Goal: Task Accomplishment & Management: Manage account settings

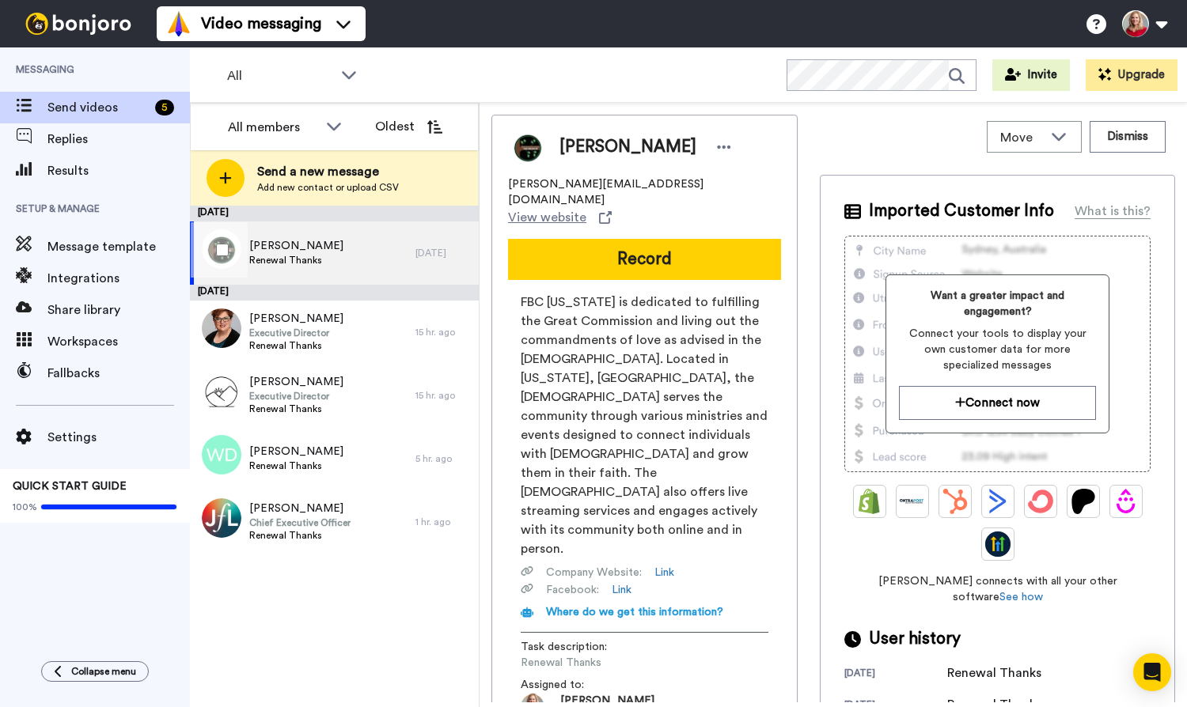
click at [294, 244] on span "[PERSON_NAME]" at bounding box center [296, 246] width 94 height 16
click at [725, 150] on div at bounding box center [724, 147] width 24 height 24
click at [748, 172] on li "Edit contact" at bounding box center [764, 174] width 115 height 22
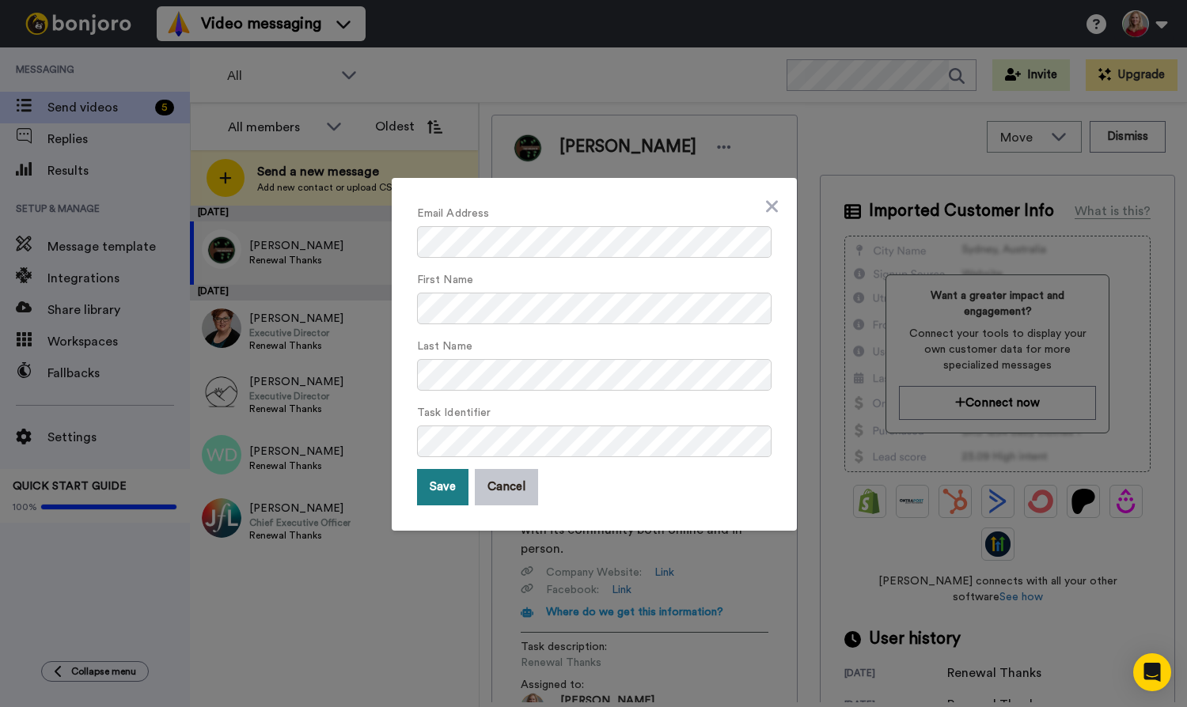
click at [439, 487] on button "Save" at bounding box center [442, 487] width 51 height 36
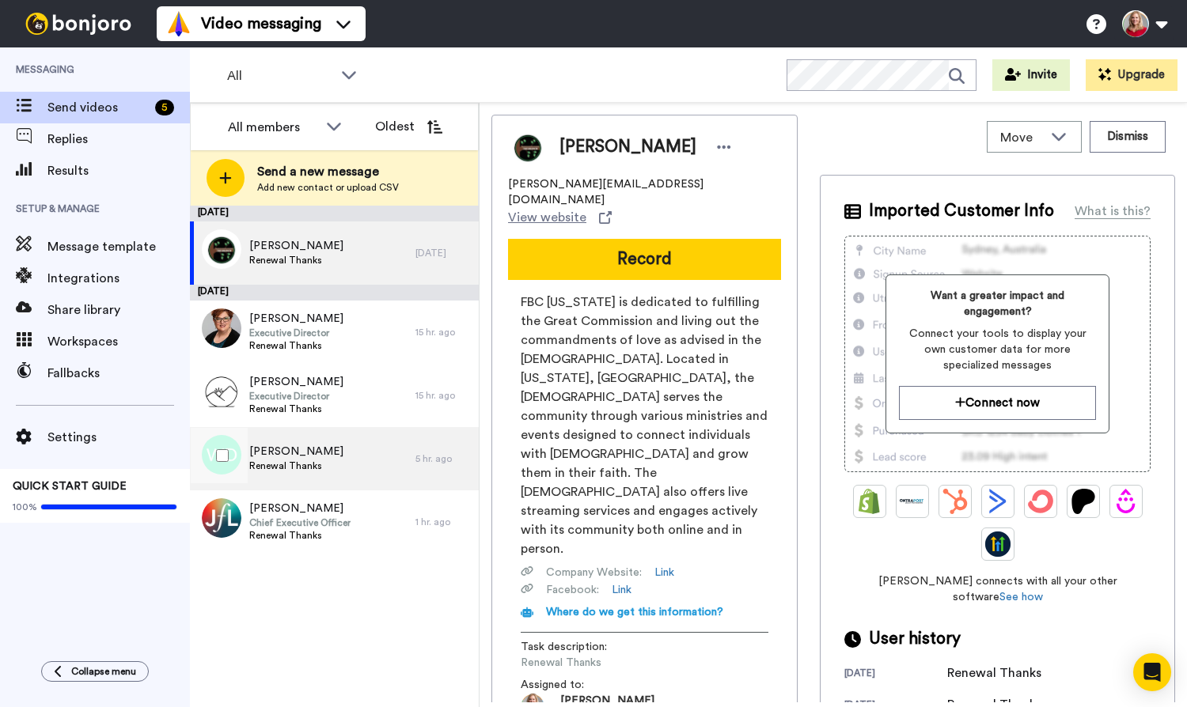
click at [293, 456] on span "[PERSON_NAME]" at bounding box center [296, 452] width 94 height 16
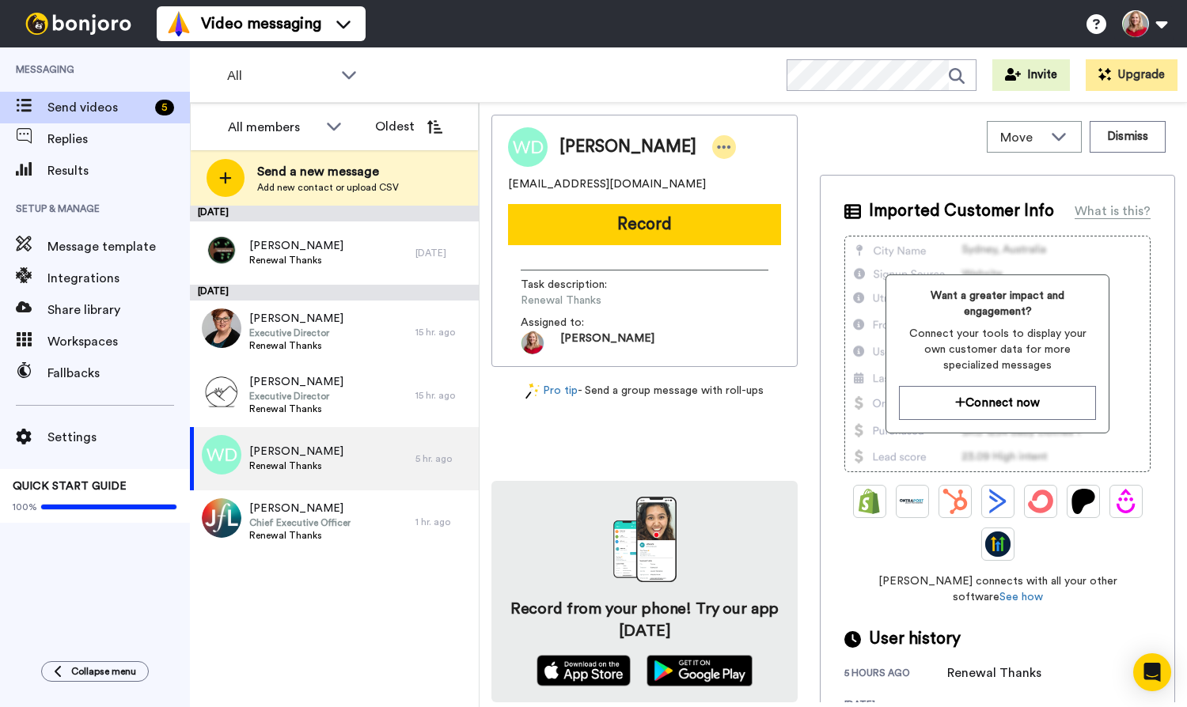
click at [717, 149] on icon at bounding box center [724, 147] width 14 height 16
click at [748, 237] on li "Dismiss" at bounding box center [742, 240] width 115 height 22
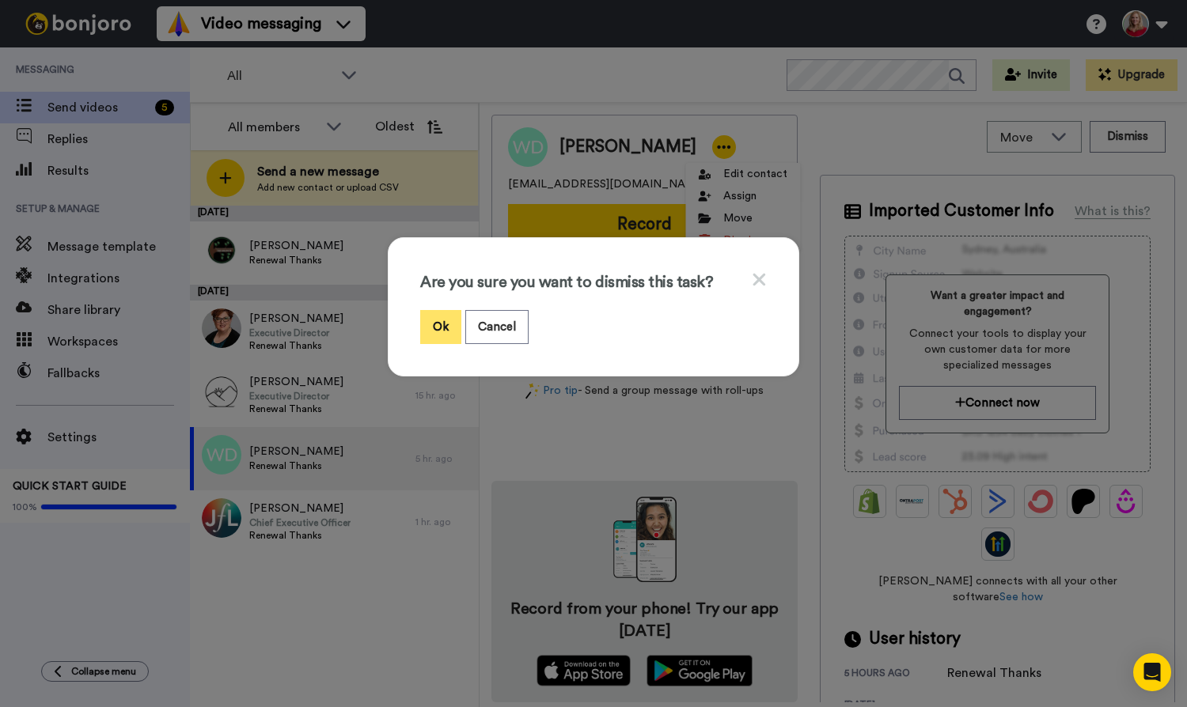
click at [437, 321] on button "Ok" at bounding box center [440, 327] width 41 height 34
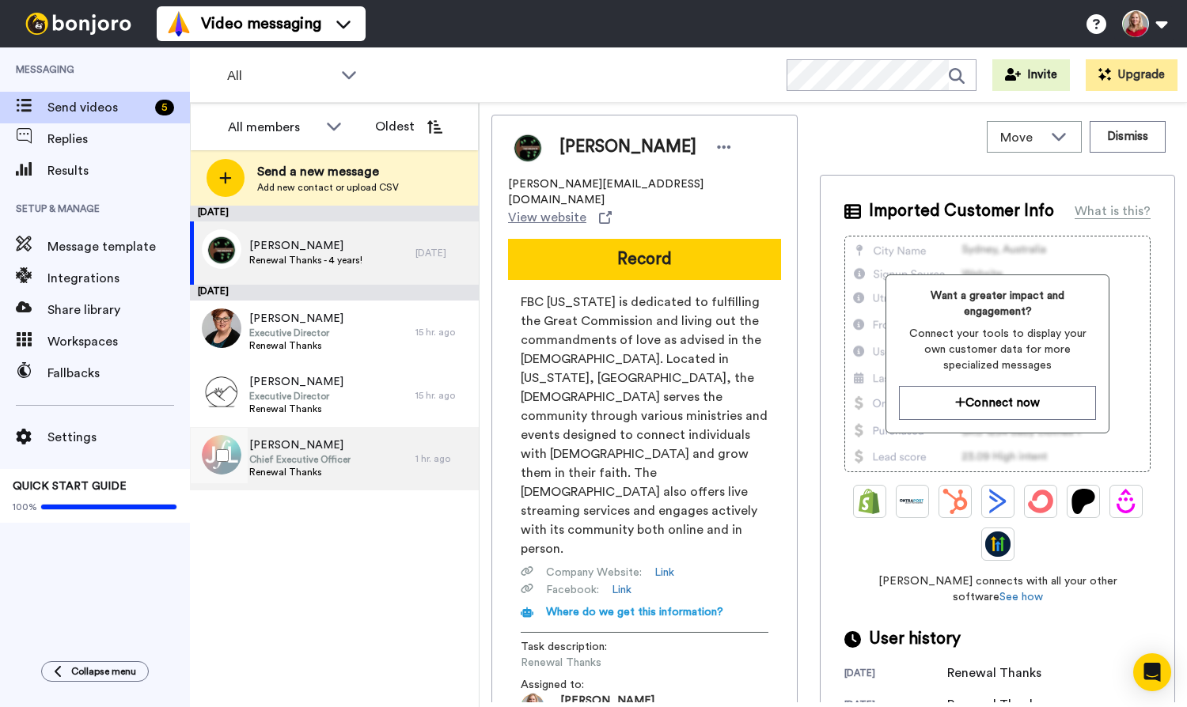
click at [305, 455] on span "Chief Executive Officer" at bounding box center [299, 459] width 101 height 13
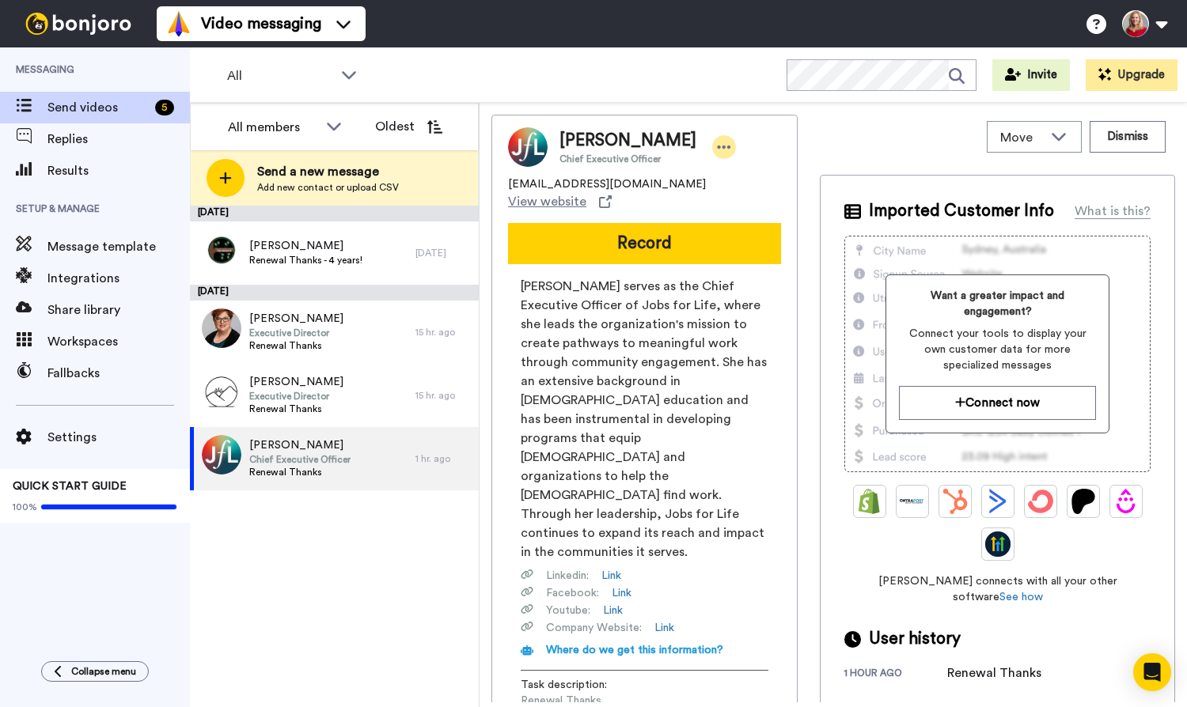
click at [717, 147] on icon at bounding box center [724, 147] width 14 height 16
click at [727, 235] on li "Dismiss" at bounding box center [750, 240] width 115 height 22
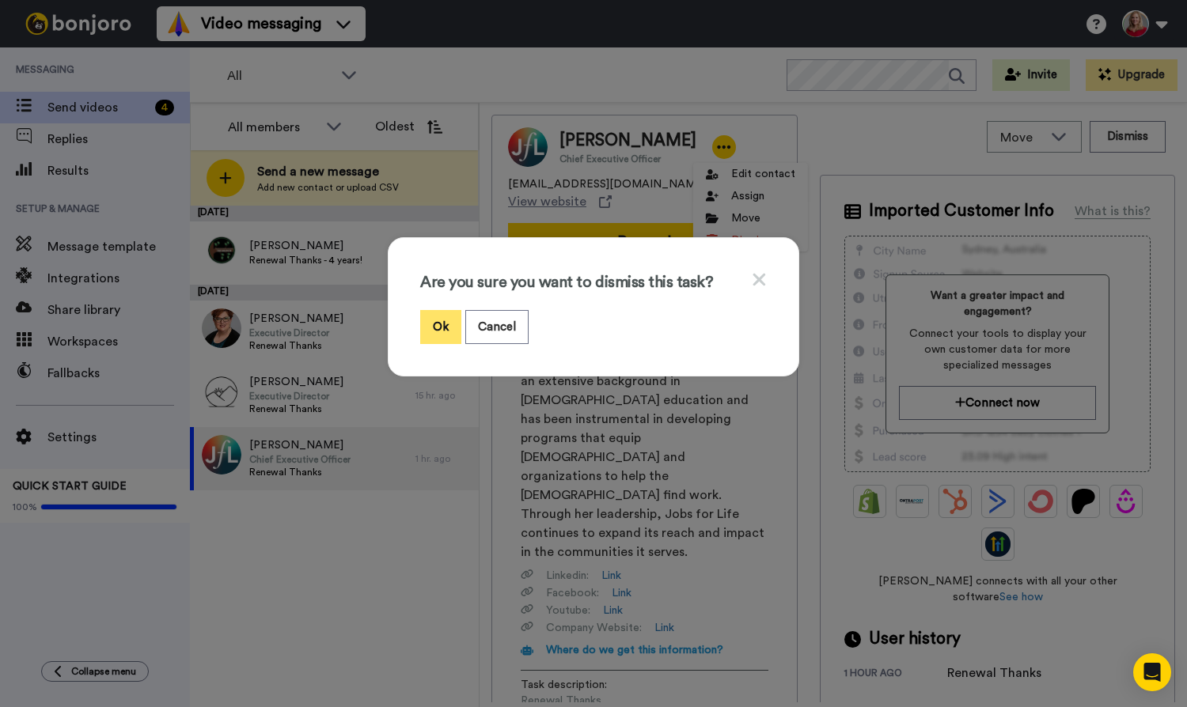
click at [437, 318] on button "Ok" at bounding box center [440, 327] width 41 height 34
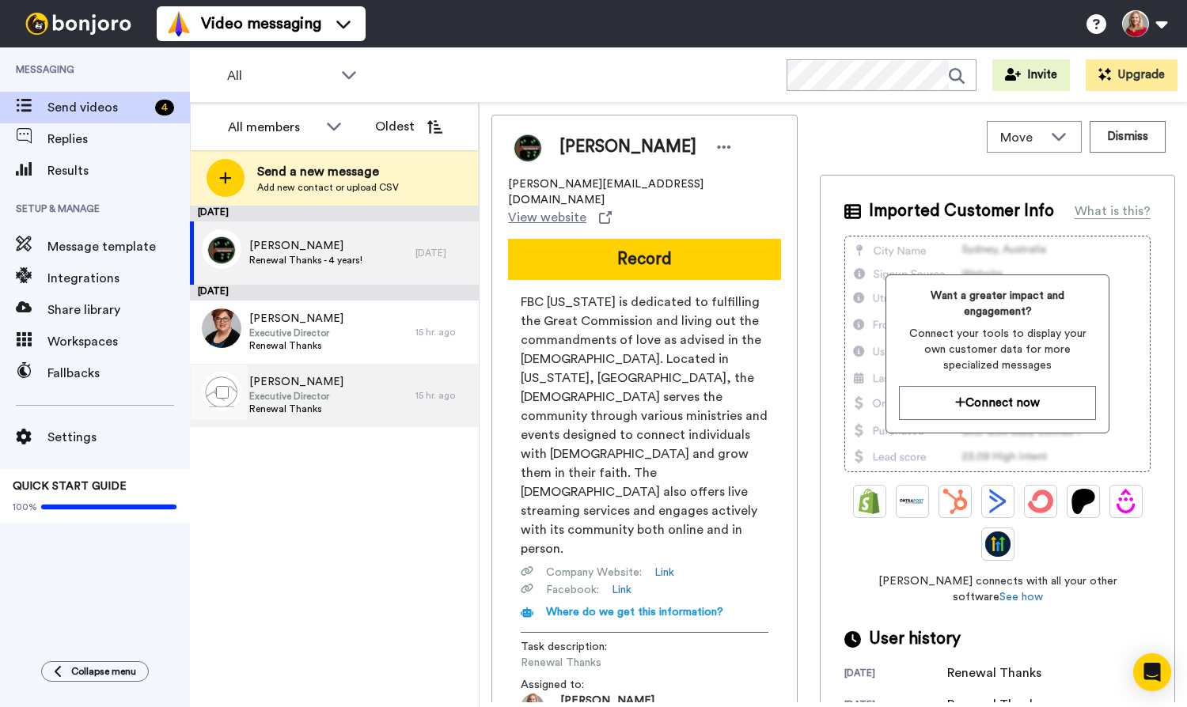
click at [284, 388] on span "[PERSON_NAME]" at bounding box center [296, 382] width 94 height 16
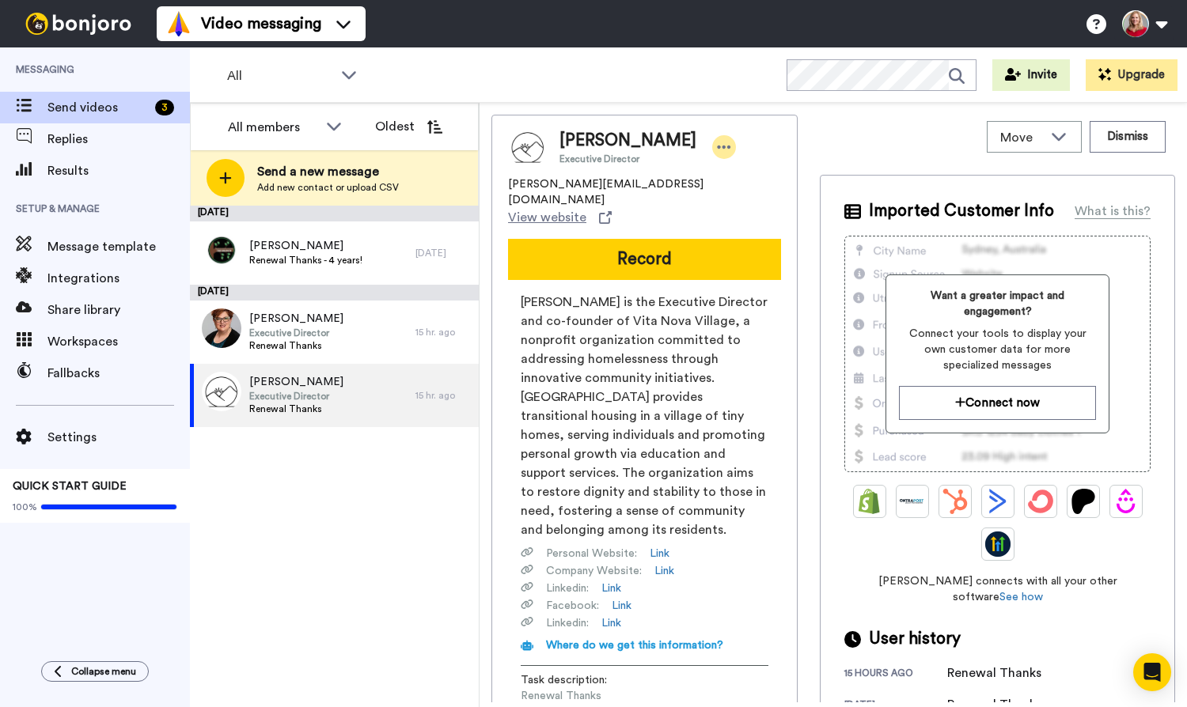
click at [726, 147] on icon at bounding box center [724, 147] width 13 height 3
click at [756, 247] on li "Dismiss" at bounding box center [772, 240] width 115 height 22
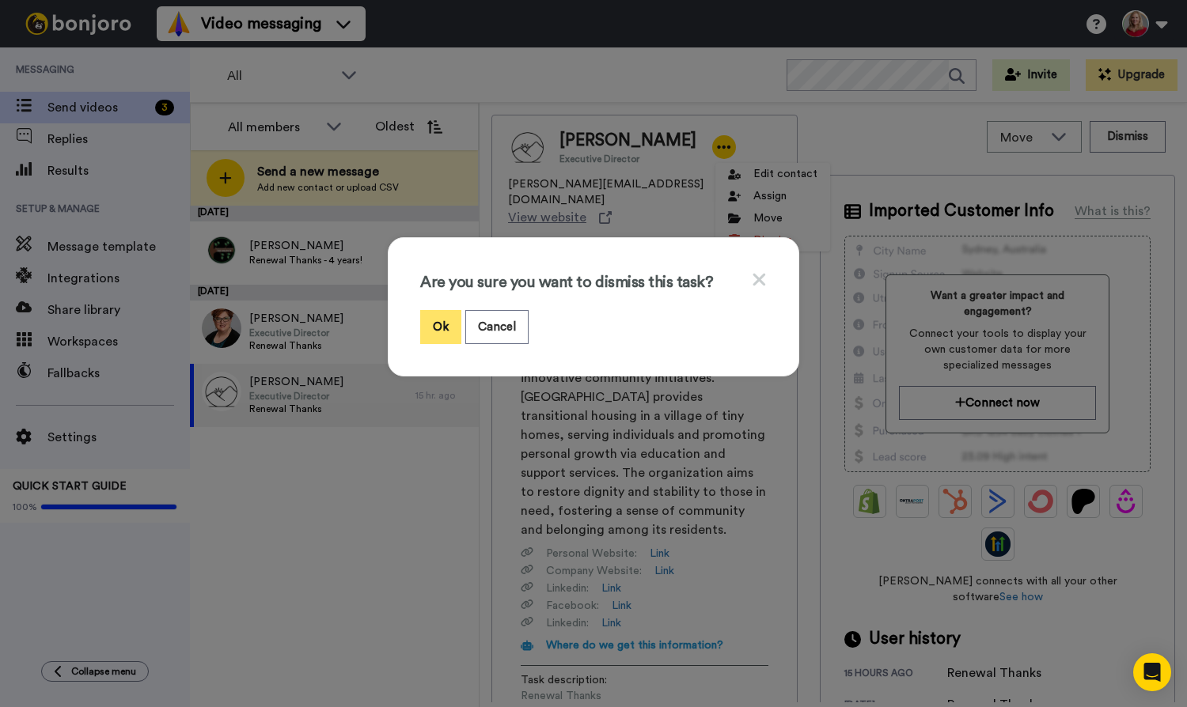
click at [434, 321] on button "Ok" at bounding box center [440, 327] width 41 height 34
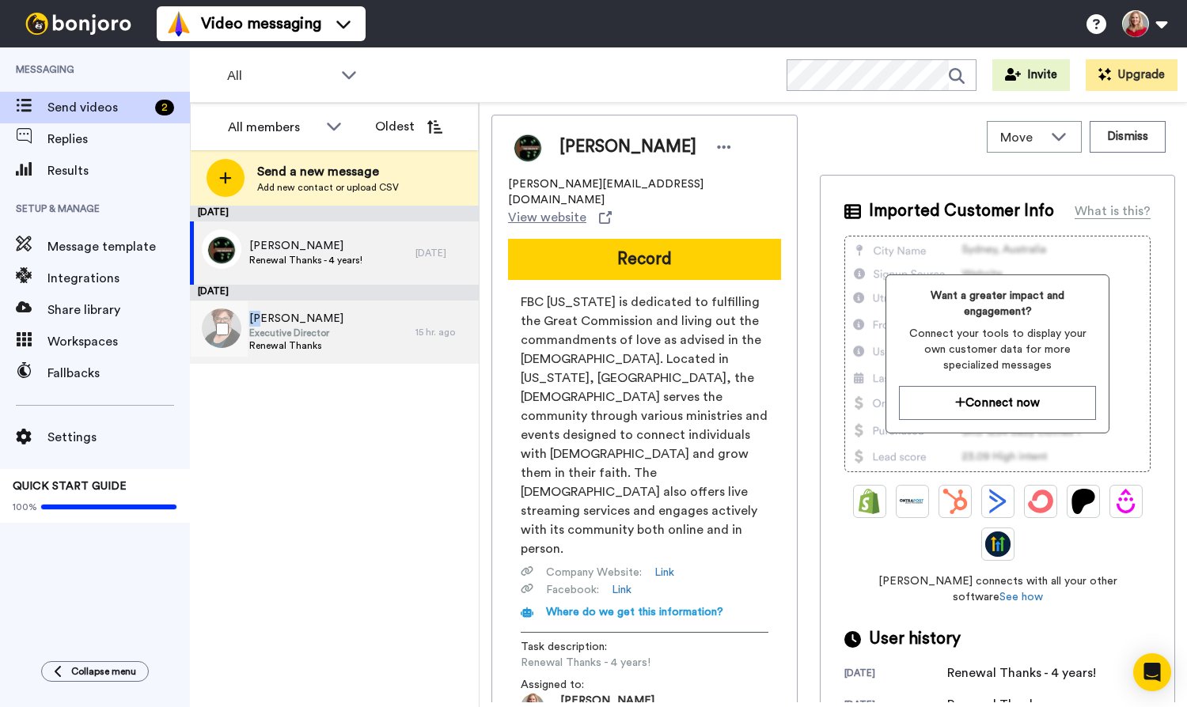
click at [259, 311] on span "[PERSON_NAME]" at bounding box center [296, 319] width 94 height 16
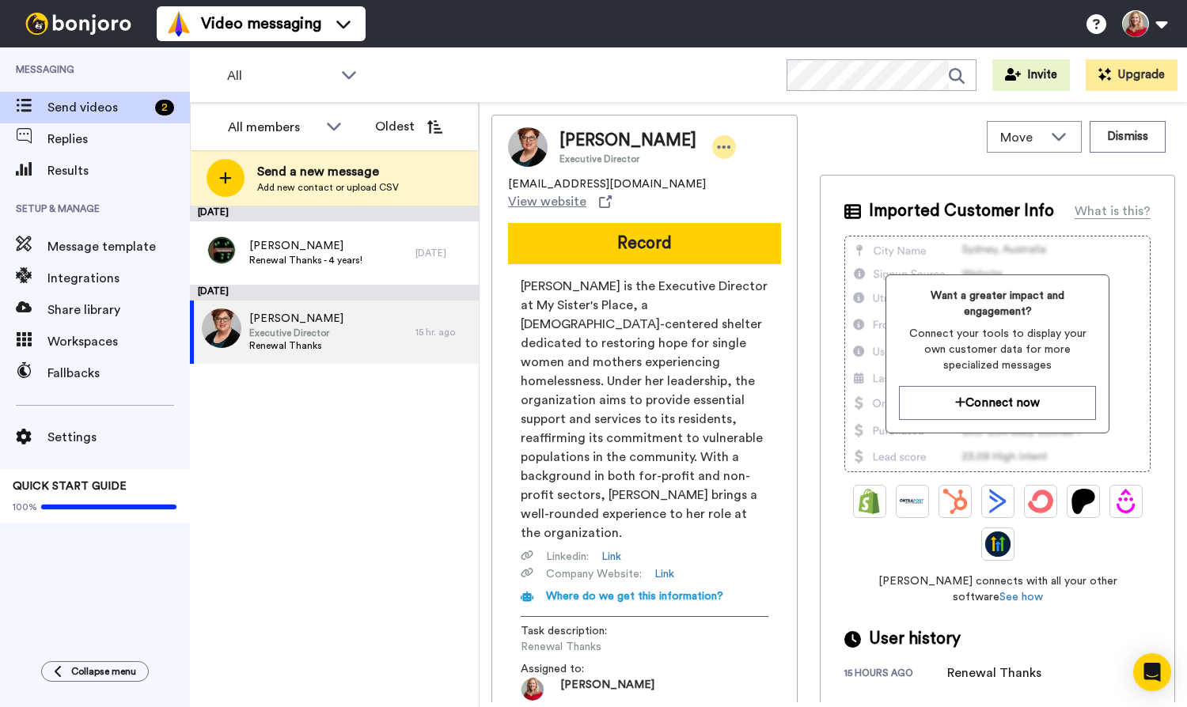
click at [717, 146] on icon at bounding box center [724, 147] width 14 height 16
click at [742, 169] on li "Edit contact" at bounding box center [732, 174] width 115 height 22
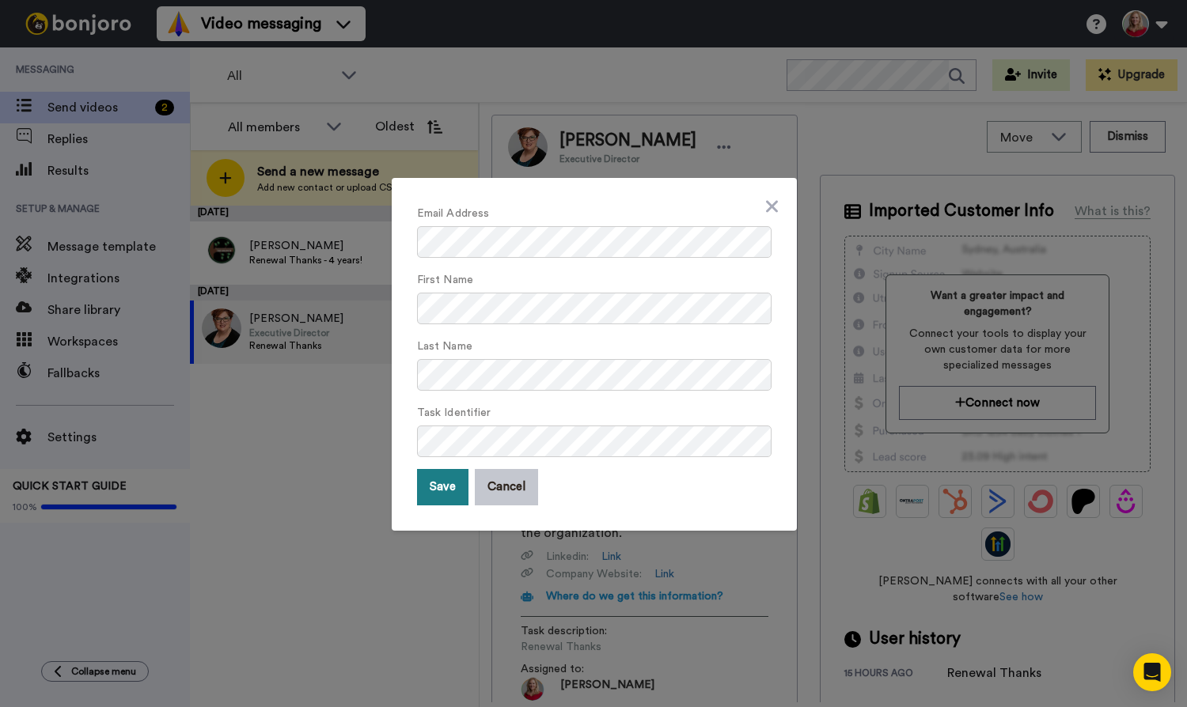
click at [433, 494] on button "Save" at bounding box center [442, 487] width 51 height 36
